Goal: Task Accomplishment & Management: Manage account settings

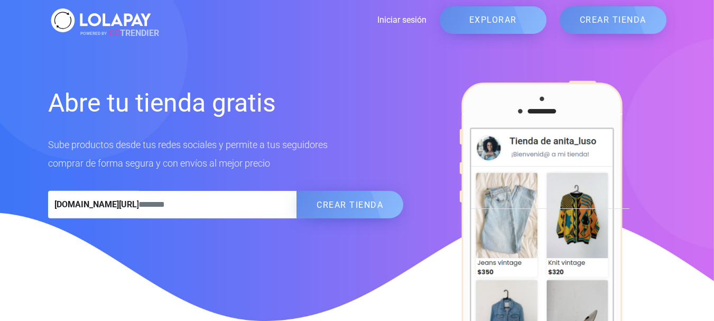
click at [390, 20] on link "Iniciar sesión" at bounding box center [290, 20] width 273 height 13
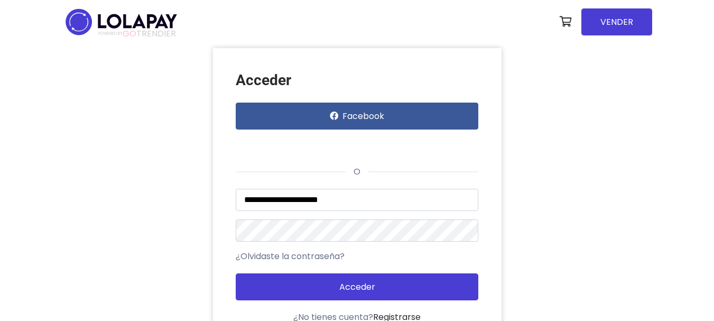
click at [236, 273] on button "Acceder" at bounding box center [357, 286] width 243 height 27
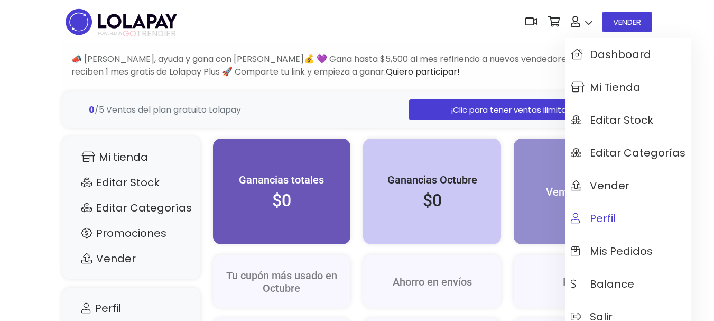
scroll to position [53, 0]
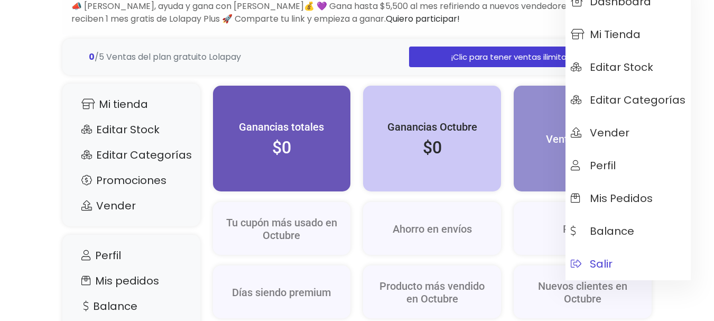
click at [595, 264] on span "Salir" at bounding box center [592, 264] width 42 height 12
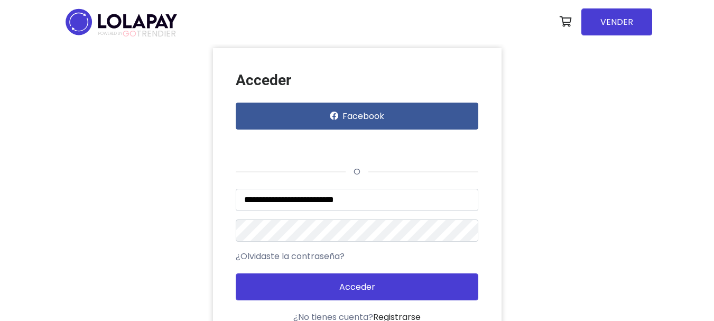
type input "**********"
click at [236, 273] on button "Acceder" at bounding box center [357, 286] width 243 height 27
